Goal: Information Seeking & Learning: Check status

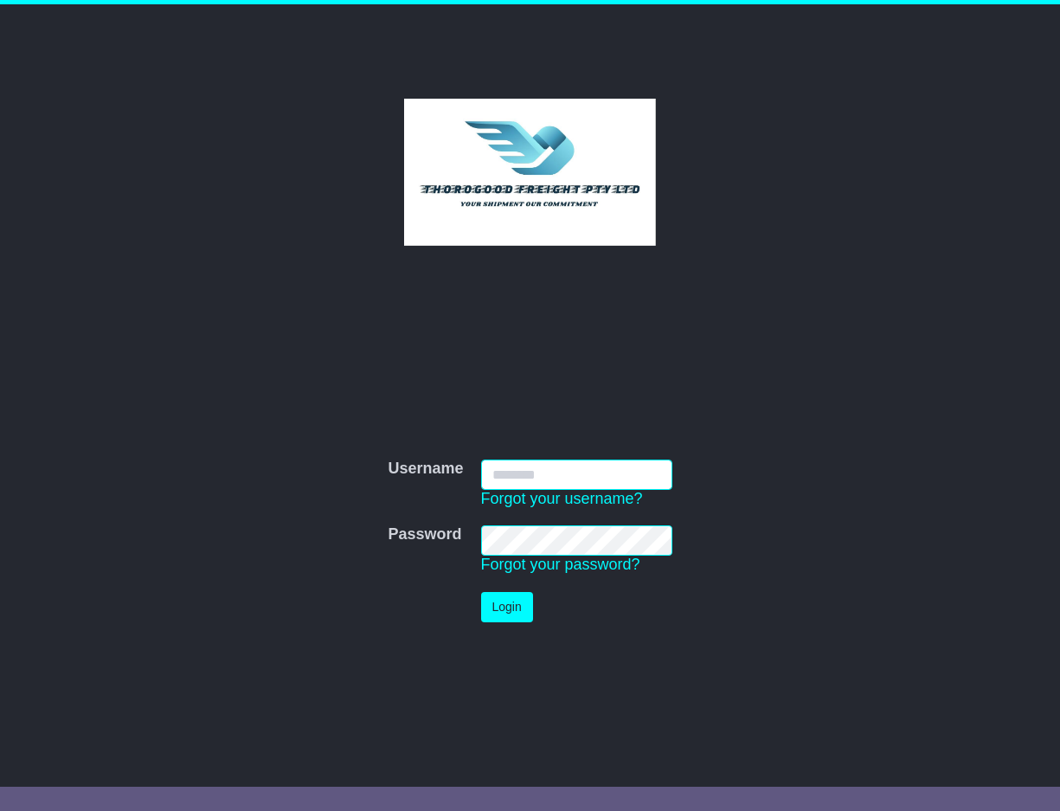
type input "*********"
click at [483, 600] on button "Login" at bounding box center [507, 607] width 52 height 30
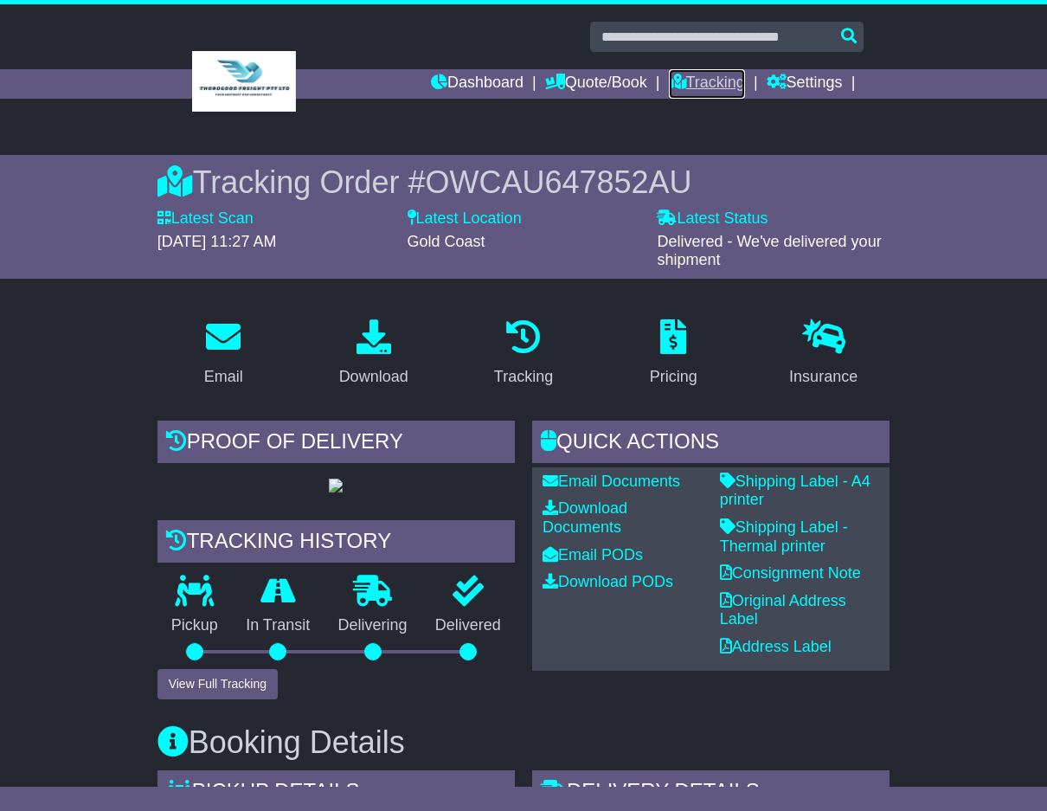
click at [692, 83] on link "Tracking" at bounding box center [707, 83] width 76 height 29
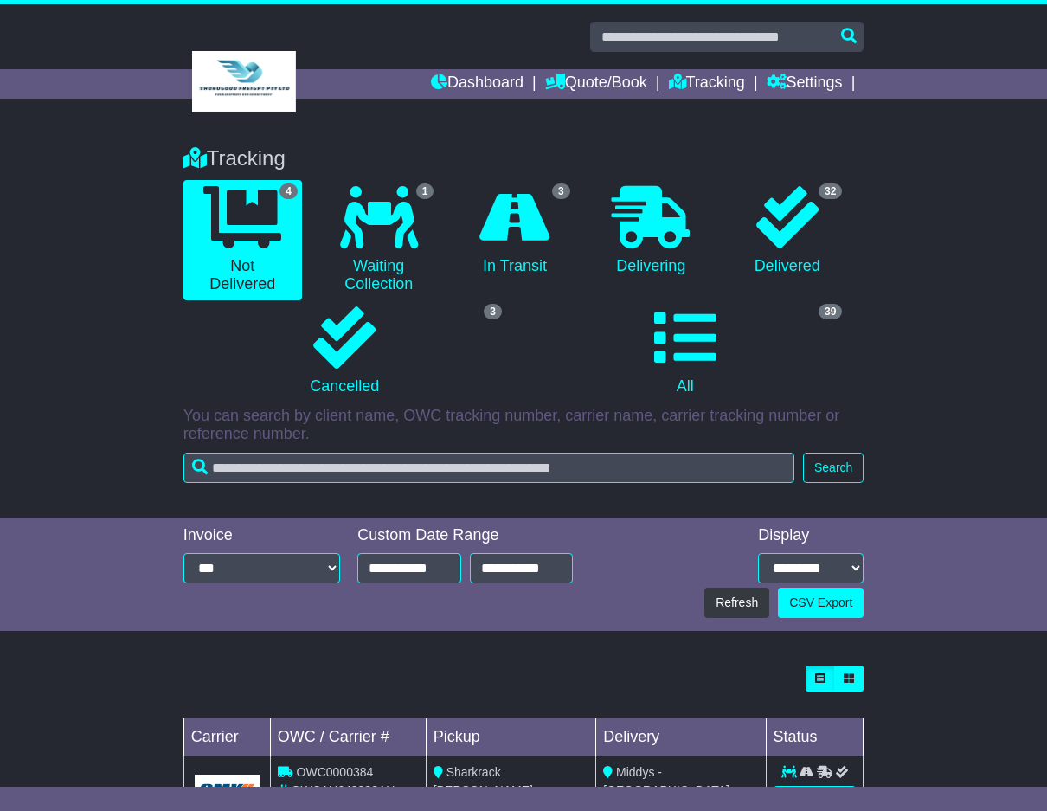
scroll to position [284, 0]
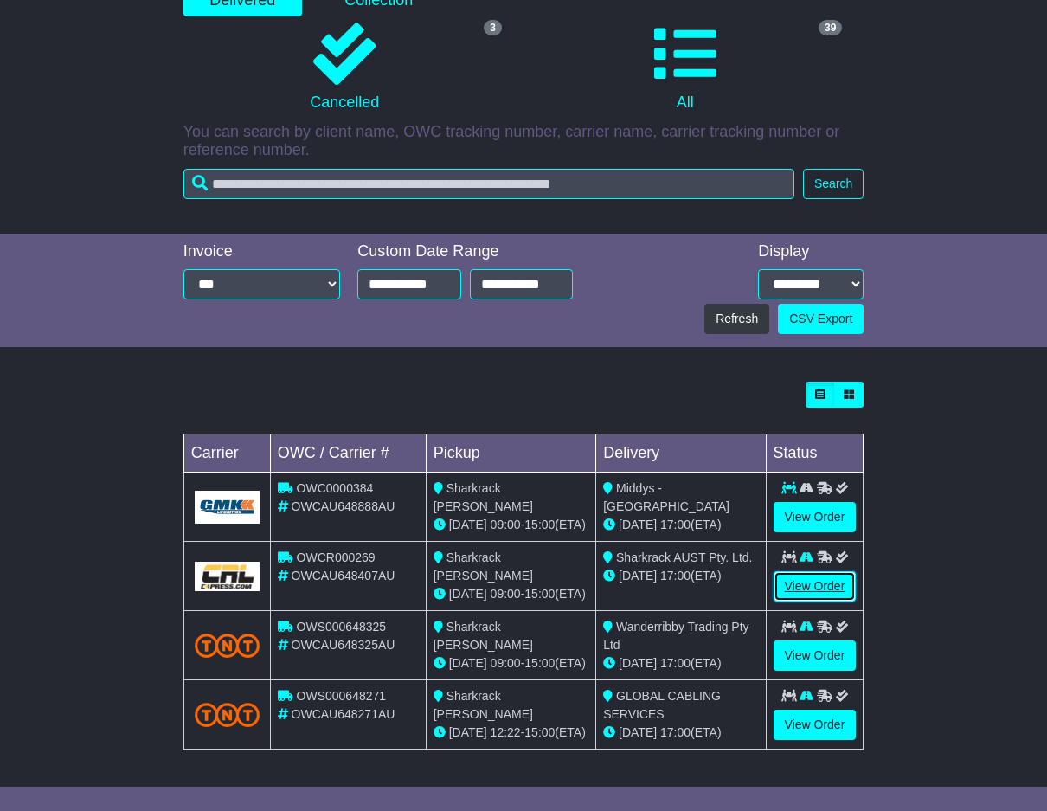
click at [794, 576] on link "View Order" at bounding box center [815, 586] width 83 height 30
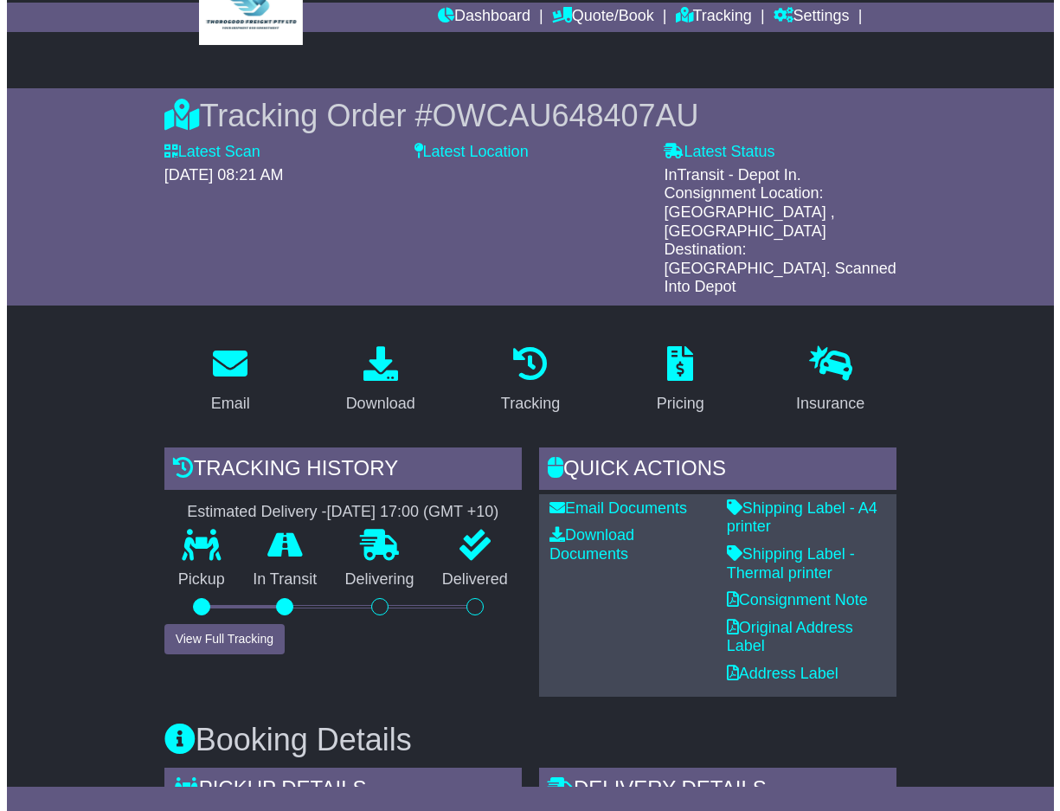
scroll to position [433, 0]
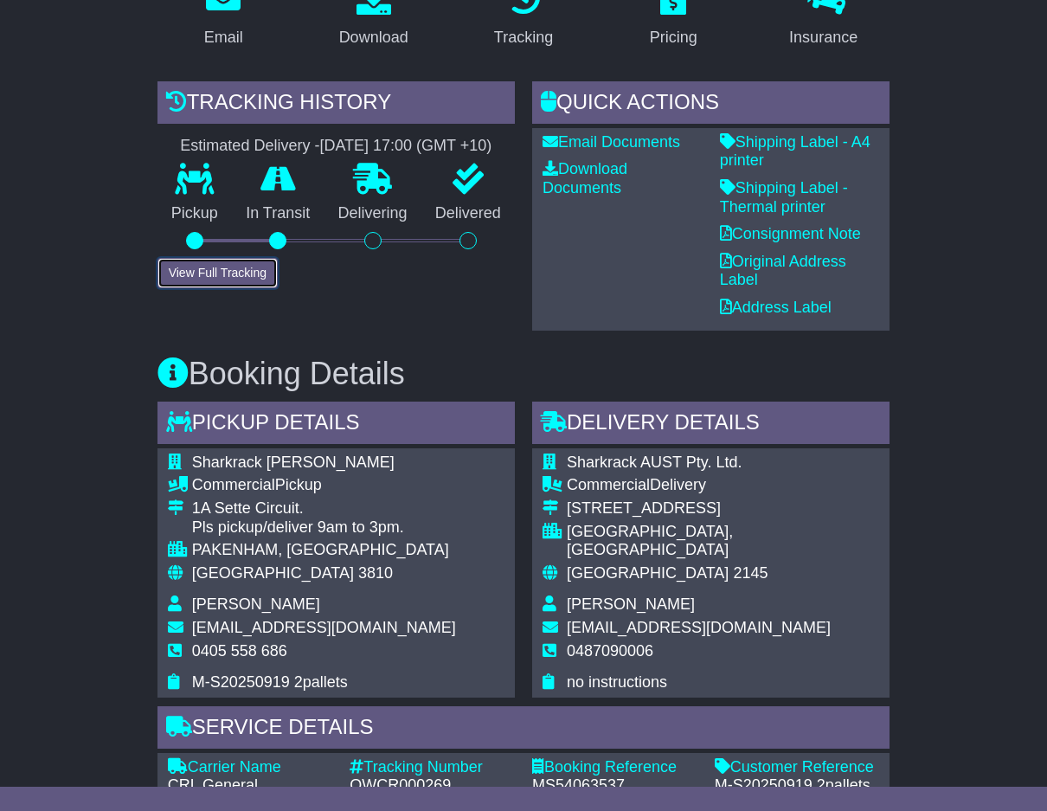
click at [184, 258] on button "View Full Tracking" at bounding box center [218, 273] width 120 height 30
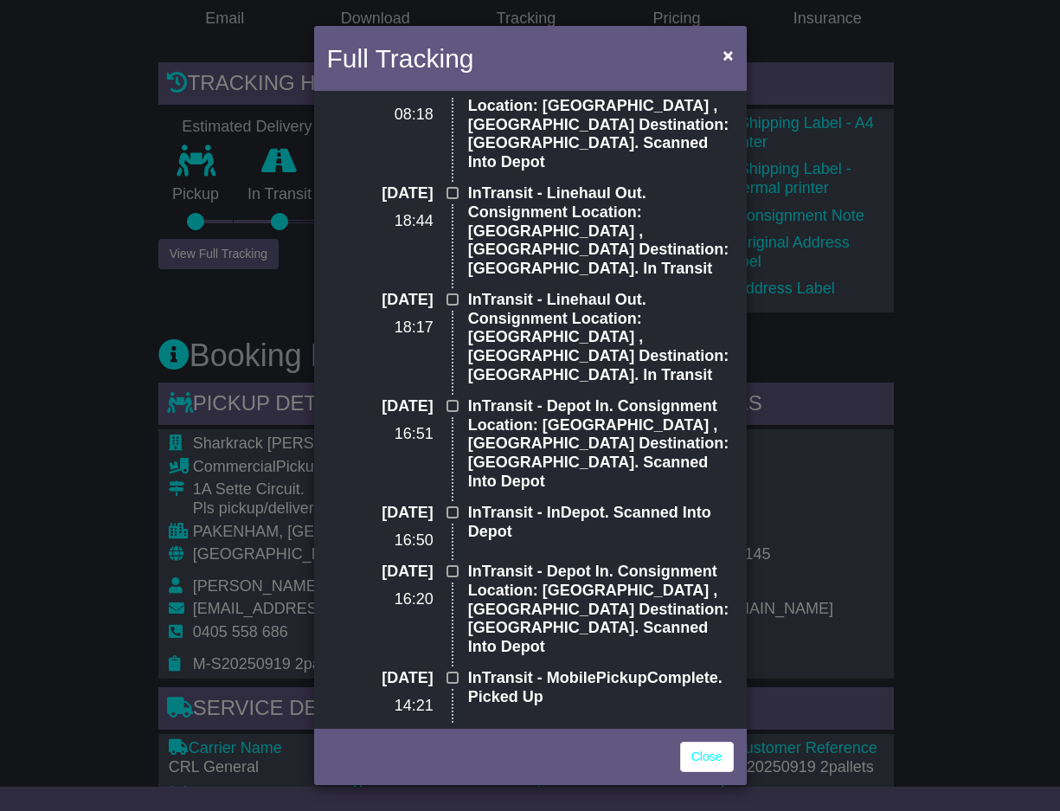
scroll to position [260, 0]
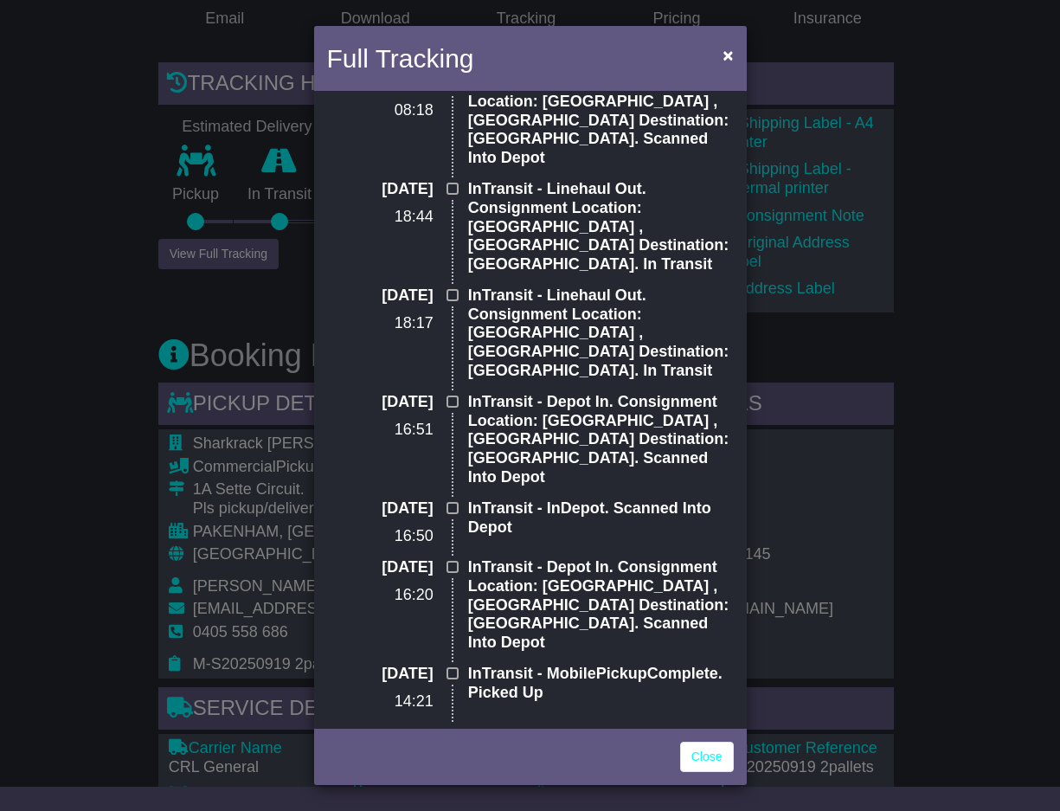
click at [615, 724] on p "ToBeCollected - PickupReceived. Booked" at bounding box center [601, 742] width 266 height 37
drag, startPoint x: 593, startPoint y: 559, endPoint x: 603, endPoint y: 595, distance: 37.0
click at [603, 665] on div "InTransit - MobilePickupComplete. Picked Up" at bounding box center [601, 694] width 283 height 59
click at [523, 499] on p "InTransit - InDepot. Scanned Into Depot" at bounding box center [601, 517] width 266 height 37
drag, startPoint x: 552, startPoint y: 322, endPoint x: 628, endPoint y: 321, distance: 75.3
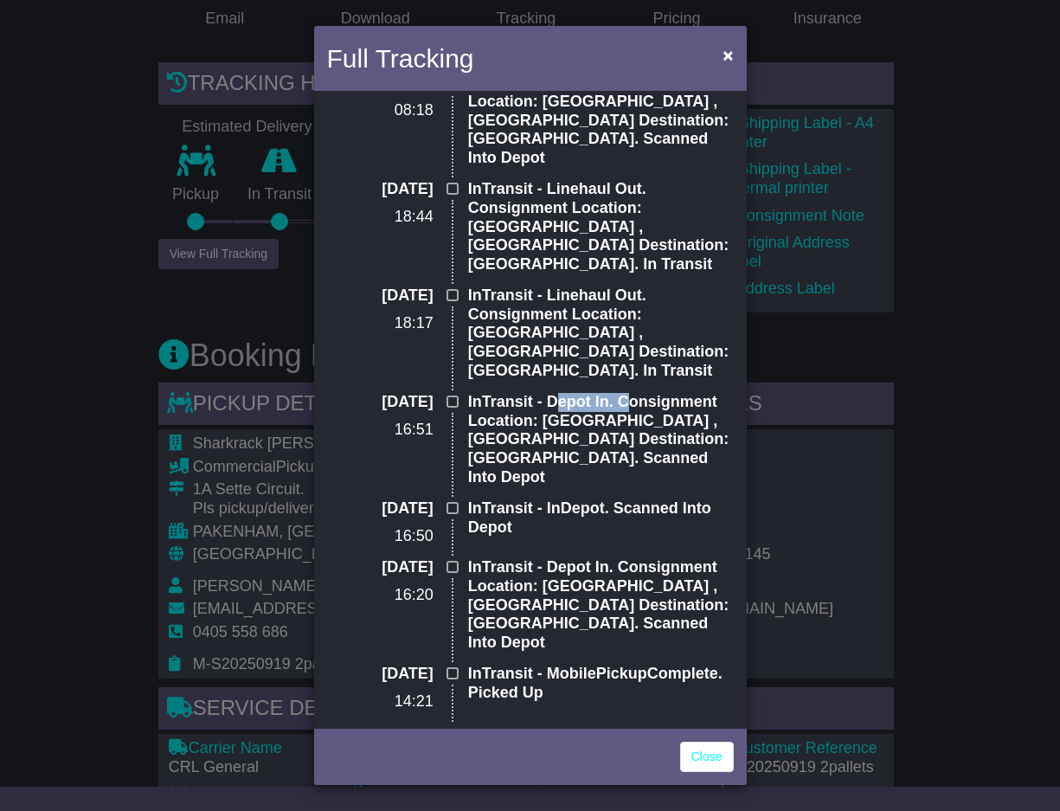
click at [628, 393] on p "InTransit - Depot In. Consignment Location: Melbourne , Scan Destination: Melbo…" at bounding box center [601, 439] width 266 height 93
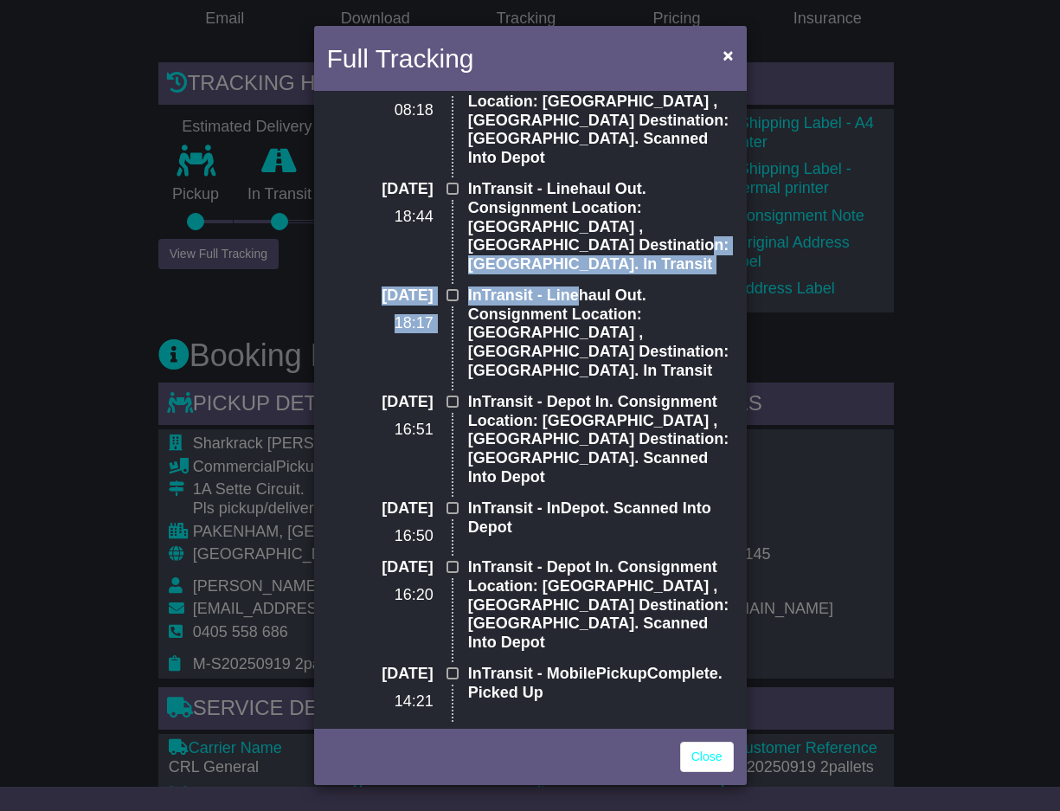
drag, startPoint x: 564, startPoint y: 225, endPoint x: 576, endPoint y: 247, distance: 24.4
click at [576, 247] on div "20 Sep 2025 08:21 InTransit - Depot In. Consignment Location: Sydney , Scan Des…" at bounding box center [531, 404] width 424 height 993
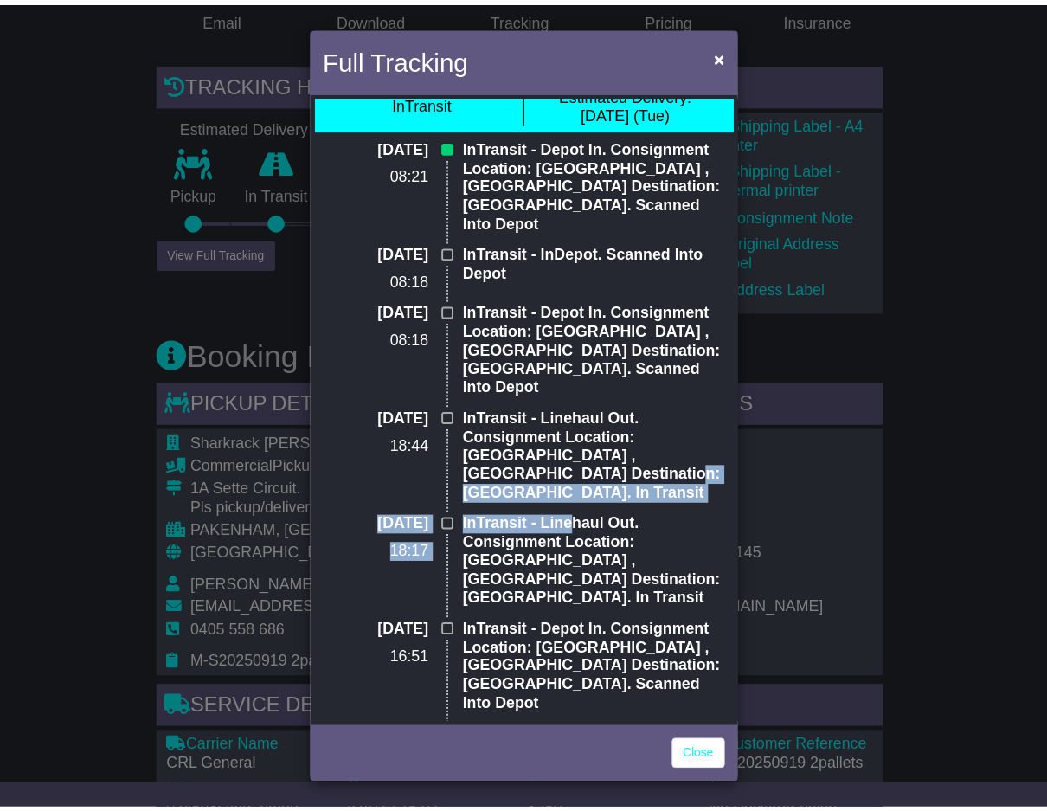
scroll to position [0, 0]
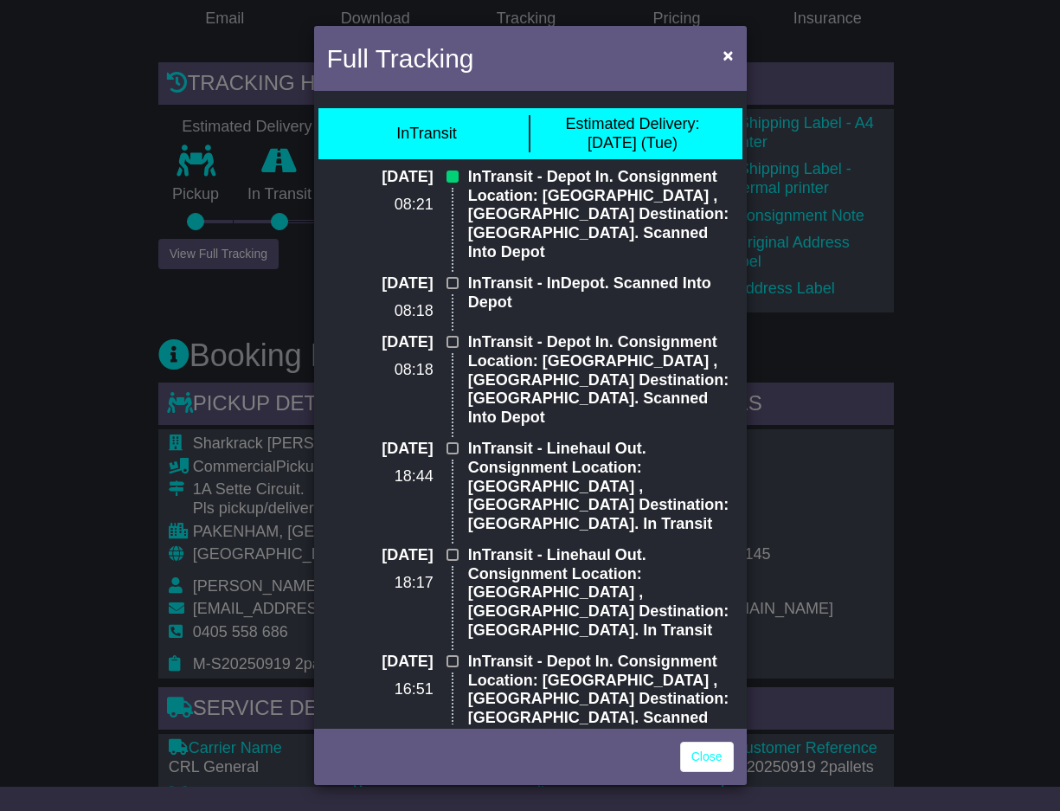
click at [570, 440] on p "InTransit - Linehaul Out. Consignment Location: Melbourne , Scan Destination: S…" at bounding box center [601, 486] width 266 height 93
click at [553, 300] on div "InTransit - InDepot. Scanned Into Depot" at bounding box center [601, 303] width 283 height 59
click at [576, 333] on p "InTransit - Depot In. Consignment Location: Sydney , Scan Destination: Sydney. …" at bounding box center [601, 379] width 266 height 93
click at [729, 46] on span "×" at bounding box center [728, 55] width 10 height 20
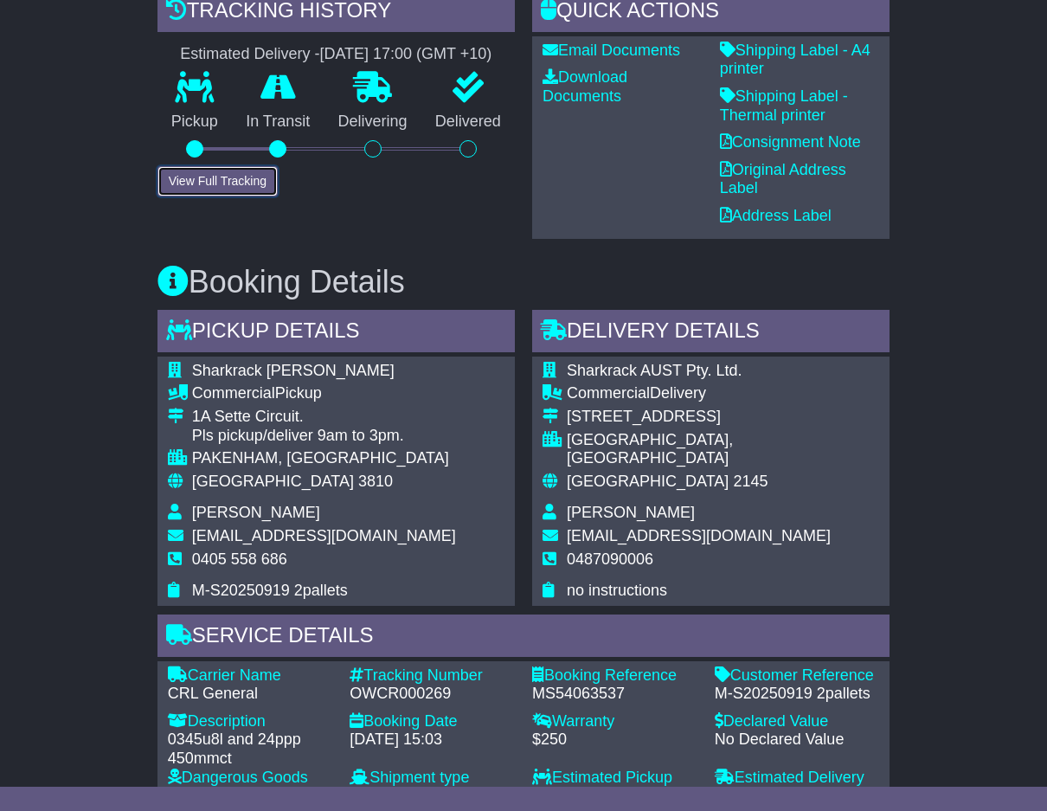
scroll to position [866, 0]
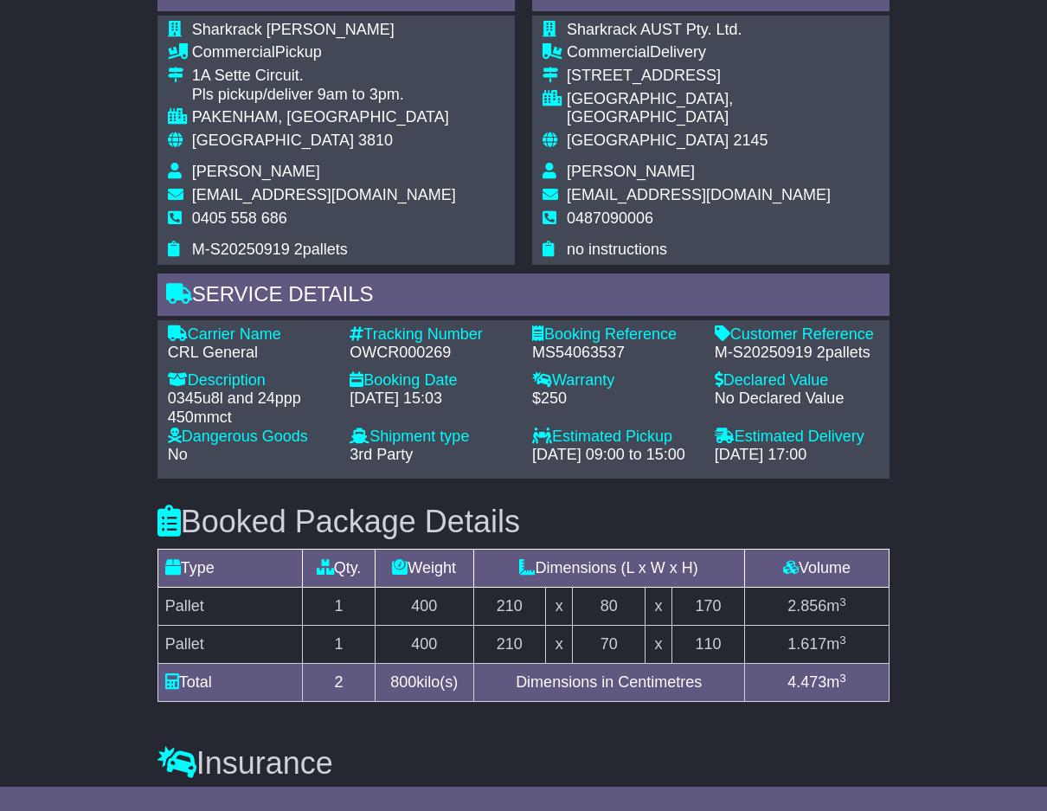
click at [266, 371] on div "Description" at bounding box center [250, 380] width 165 height 19
